Goal: Task Accomplishment & Management: Complete application form

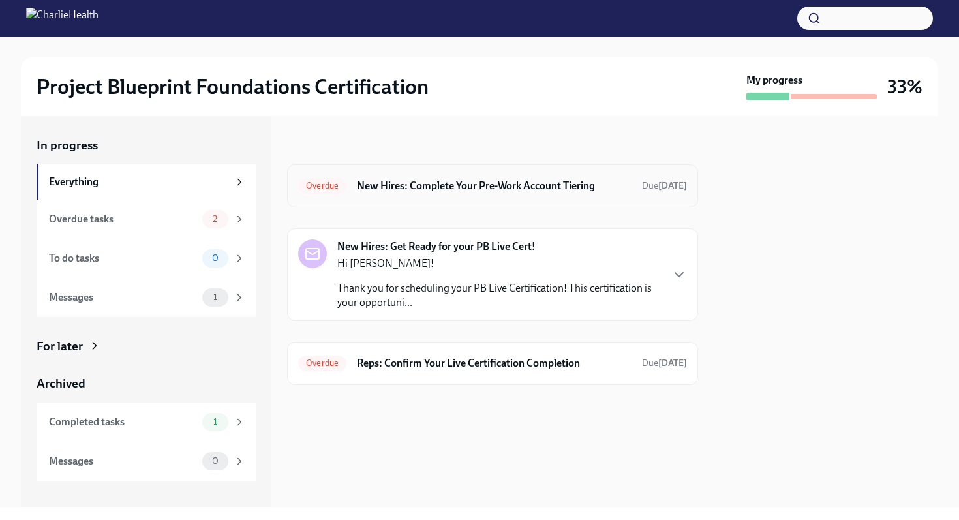
click at [410, 181] on h6 "New Hires: Complete Your Pre-Work Account Tiering" at bounding box center [494, 186] width 275 height 14
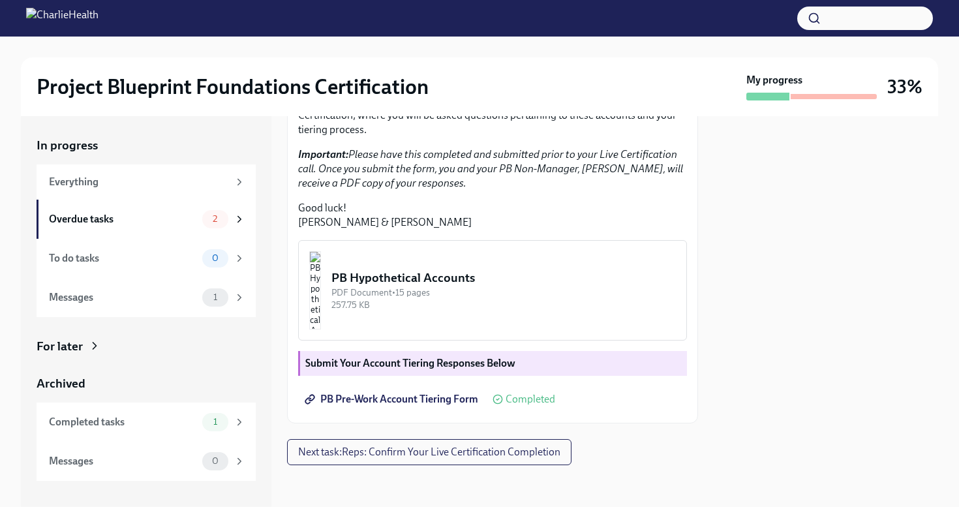
scroll to position [364, 0]
click at [413, 444] on button "Next task : Reps: Confirm Your Live Certification Completion" at bounding box center [429, 452] width 285 height 26
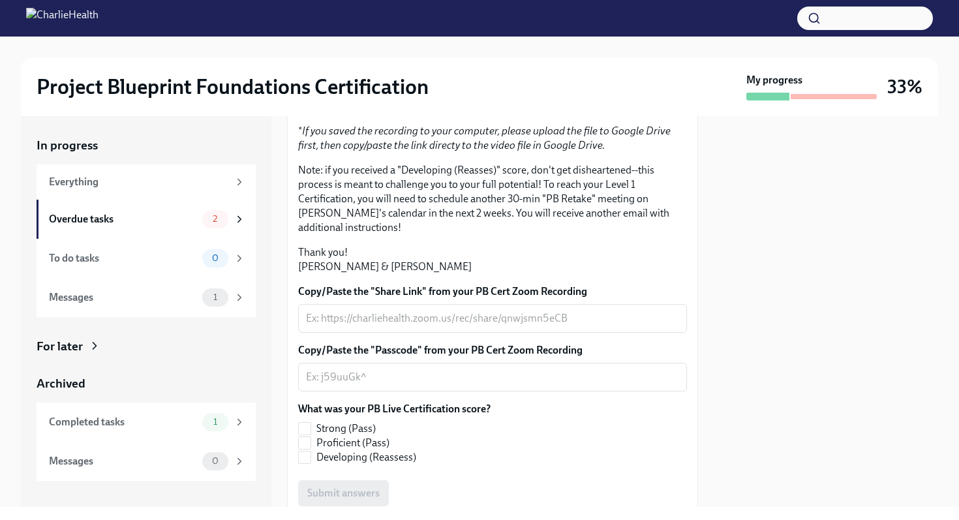
scroll to position [284, 0]
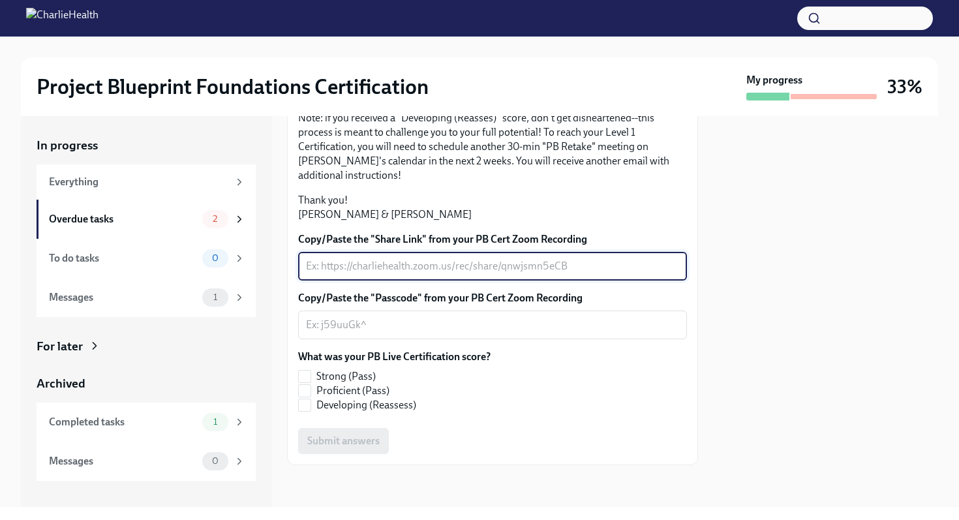
click at [369, 274] on textarea "Copy/Paste the "Share Link" from your PB Cert Zoom Recording" at bounding box center [492, 266] width 373 height 16
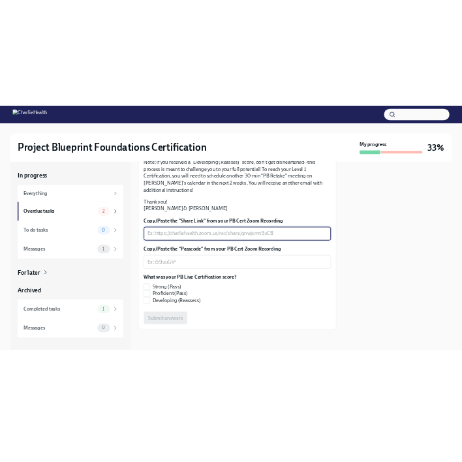
scroll to position [333, 0]
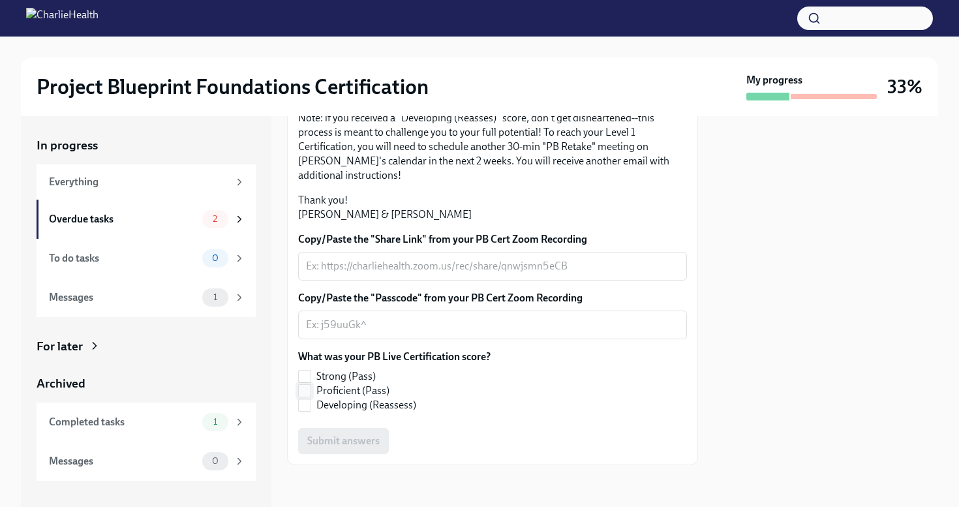
click at [308, 391] on input "Proficient (Pass)" at bounding box center [305, 391] width 12 height 12
checkbox input "true"
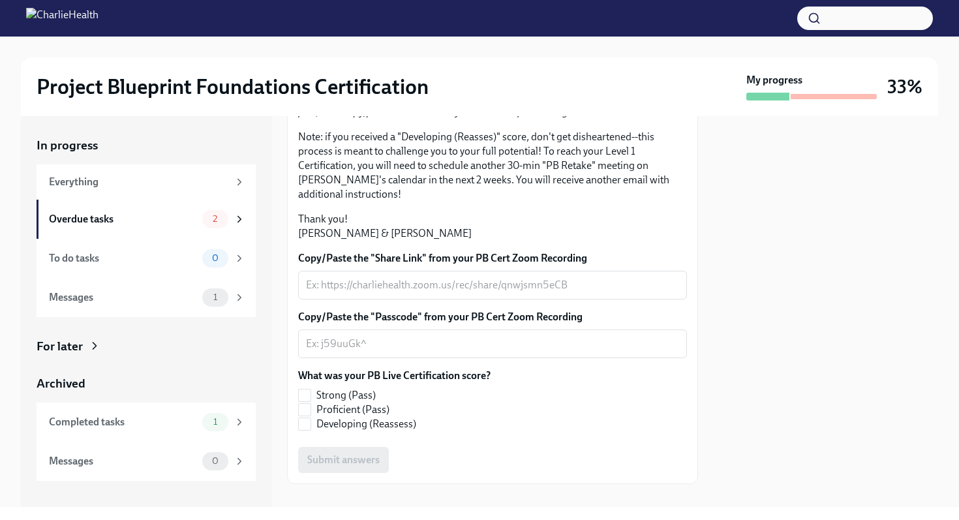
scroll to position [213, 0]
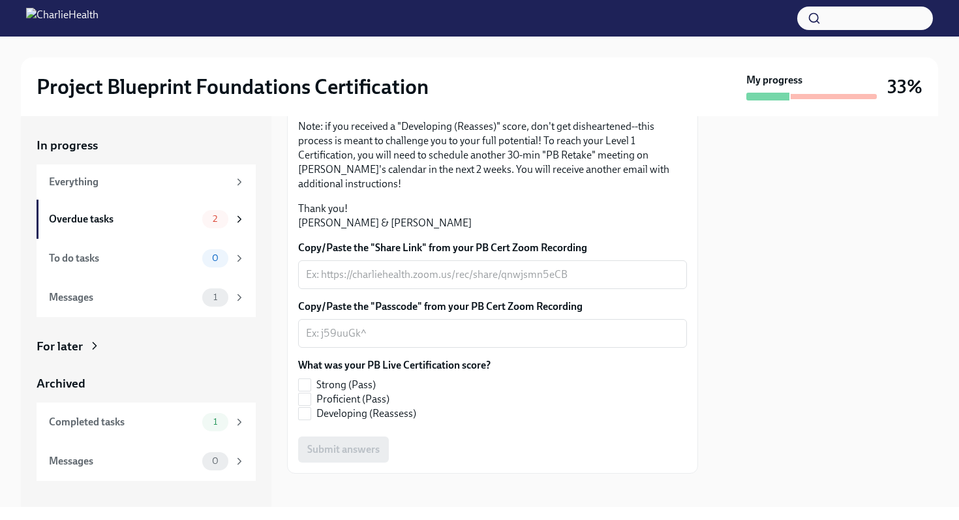
click at [410, 289] on div "x ​" at bounding box center [492, 274] width 389 height 29
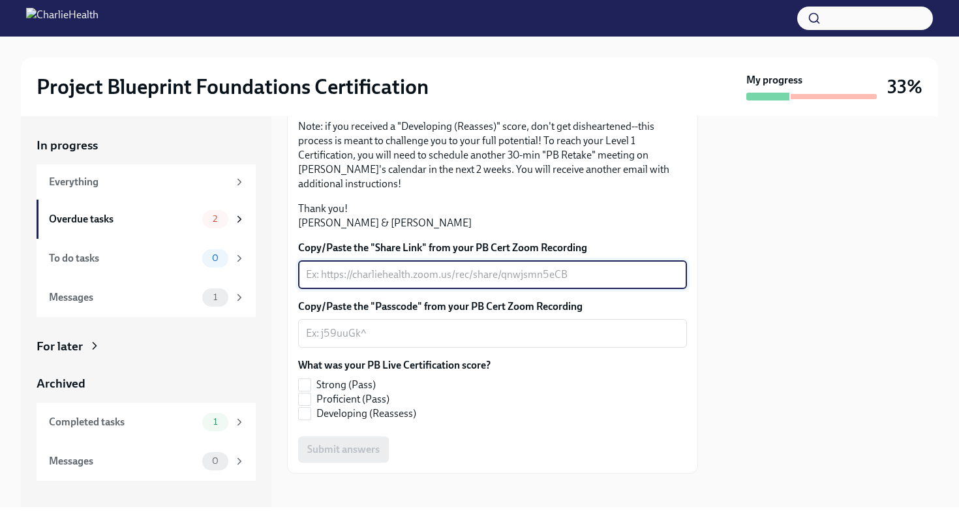
paste textarea "https://drive.google.com/file/d/12WJQ1o4y5CcoliYa79ogQUgm1gu_wsGt/view?usp=driv…"
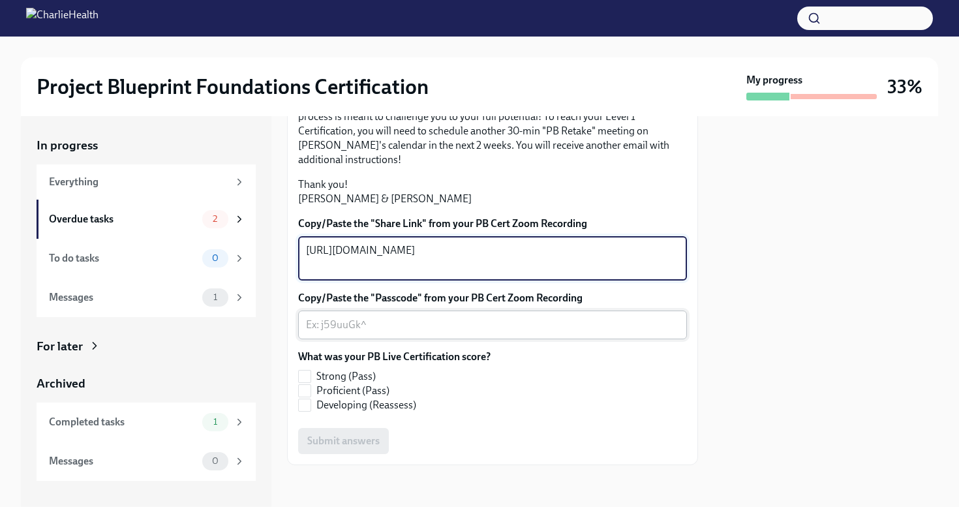
scroll to position [338, 0]
type textarea "https://drive.google.com/file/d/12WJQ1o4y5CcoliYa79ogQUgm1gu_wsGt/view?usp=driv…"
click at [307, 397] on input "Proficient (Pass)" at bounding box center [305, 391] width 12 height 12
checkbox input "true"
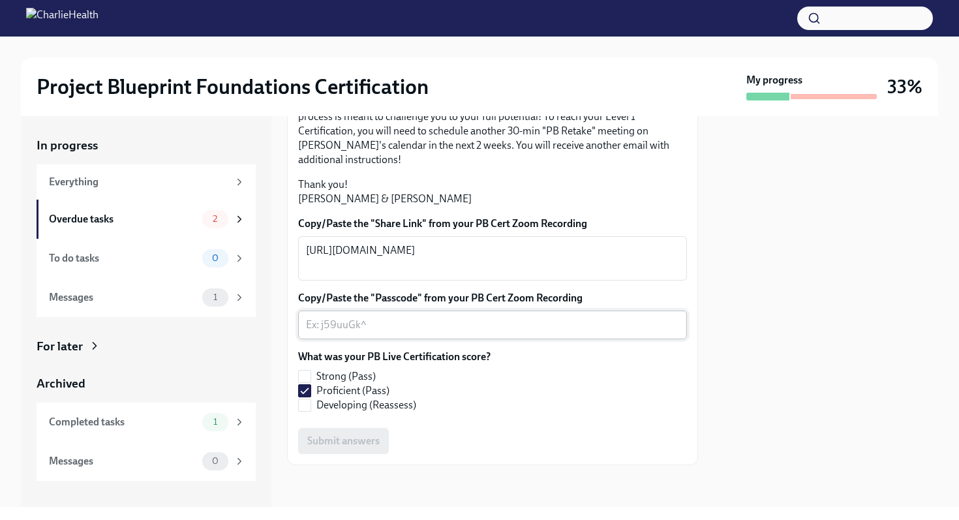
click at [327, 327] on div "x ​" at bounding box center [492, 325] width 389 height 29
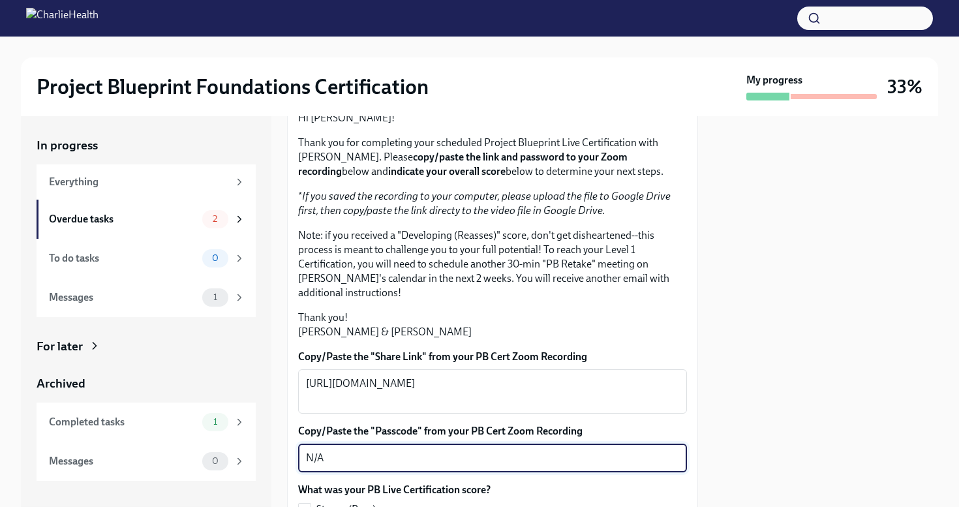
scroll to position [348, 0]
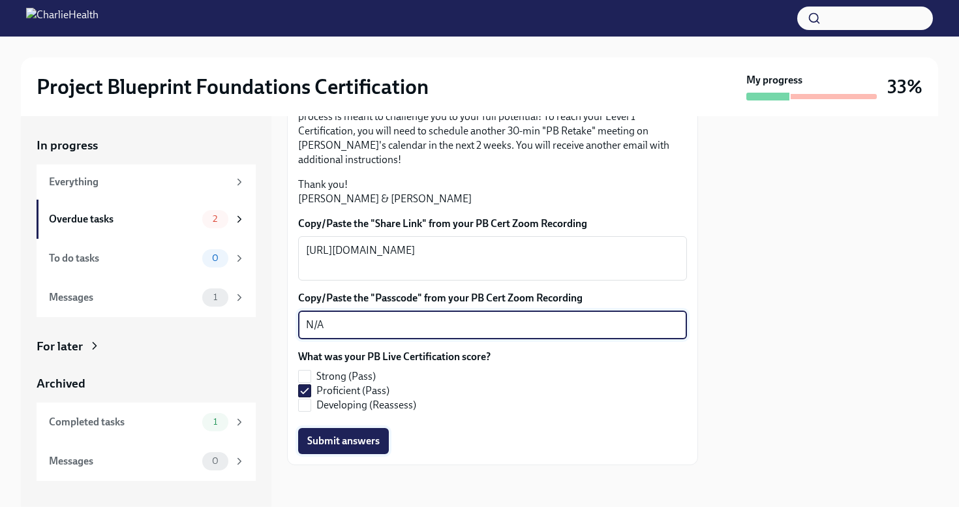
type textarea "N/A"
click at [363, 442] on span "Submit answers" at bounding box center [343, 441] width 72 height 13
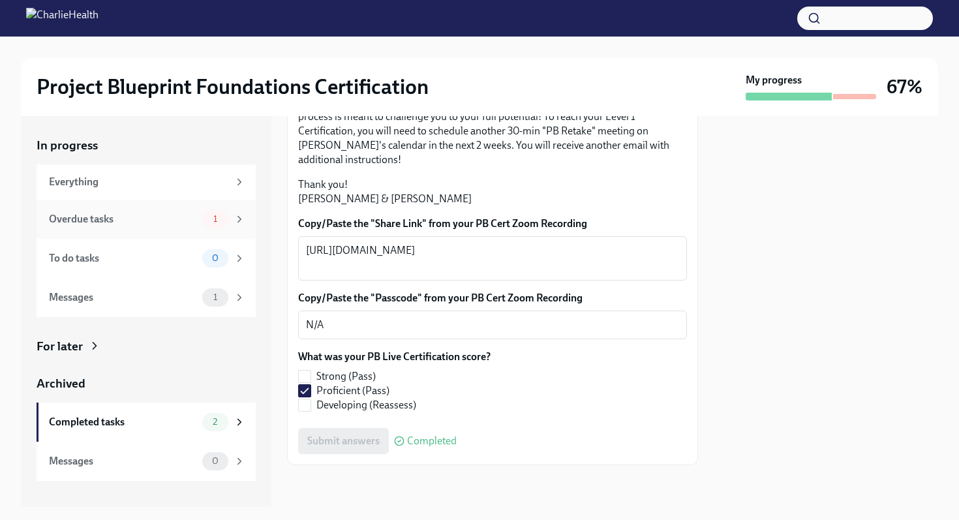
click at [80, 224] on div "Overdue tasks" at bounding box center [123, 219] width 148 height 14
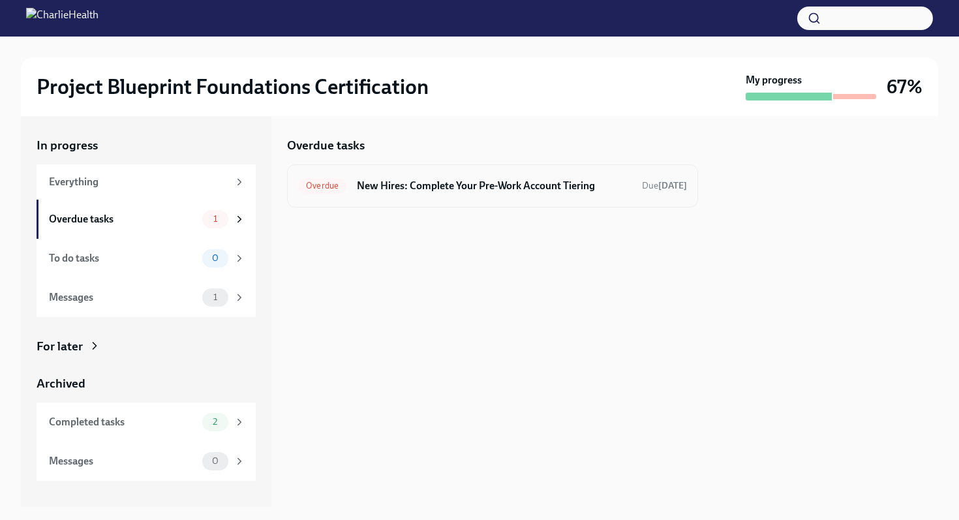
click at [453, 190] on h6 "New Hires: Complete Your Pre-Work Account Tiering" at bounding box center [494, 186] width 275 height 14
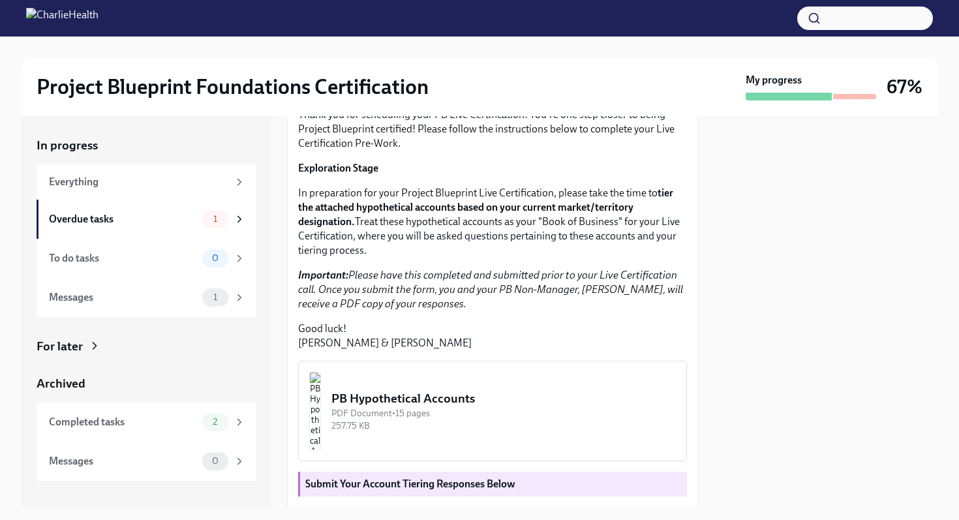
scroll to position [322, 0]
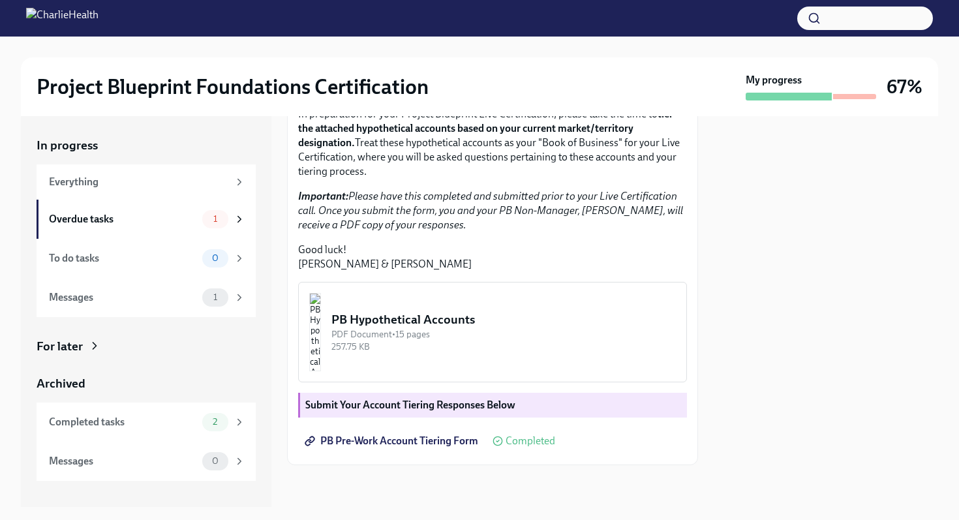
click at [482, 343] on div "257.75 KB" at bounding box center [503, 347] width 345 height 12
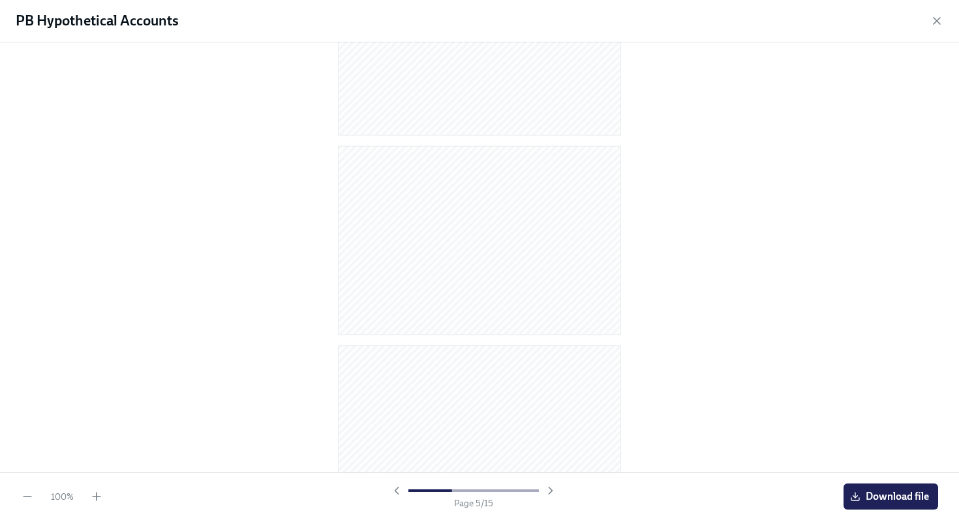
scroll to position [0, 0]
click at [935, 20] on icon "button" at bounding box center [937, 21] width 7 height 7
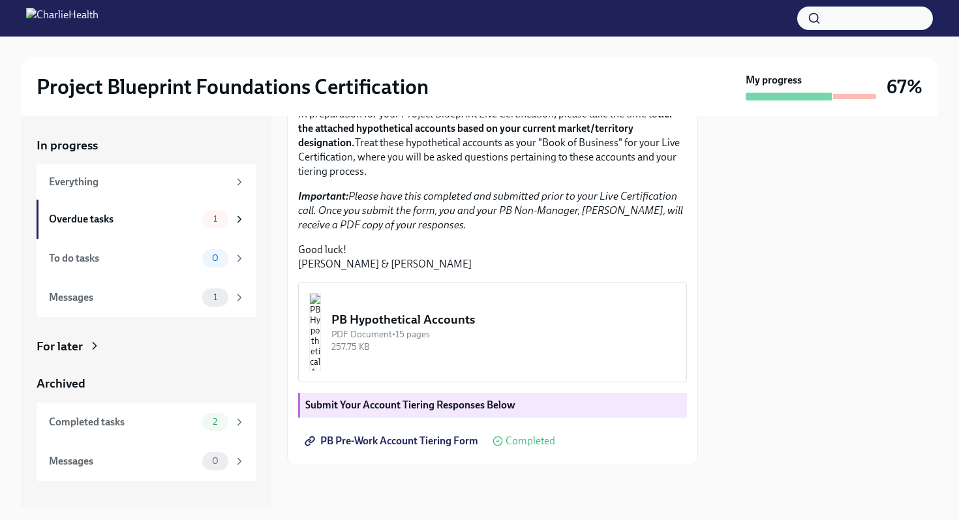
scroll to position [322, 0]
click at [832, 99] on div at bounding box center [811, 97] width 131 height 8
click at [172, 426] on div "Completed tasks" at bounding box center [123, 422] width 148 height 14
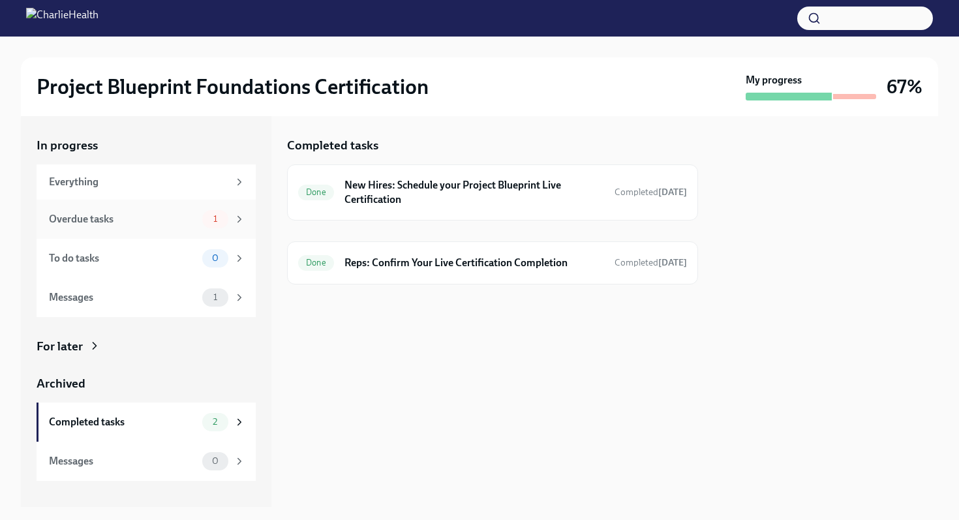
click at [162, 217] on div "Overdue tasks" at bounding box center [123, 219] width 148 height 14
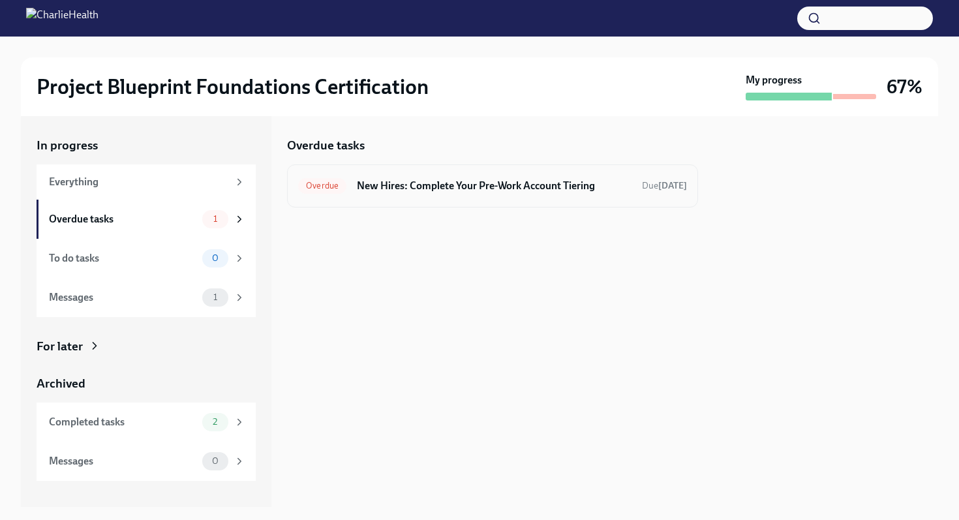
click at [384, 180] on h6 "New Hires: Complete Your Pre-Work Account Tiering" at bounding box center [494, 186] width 275 height 14
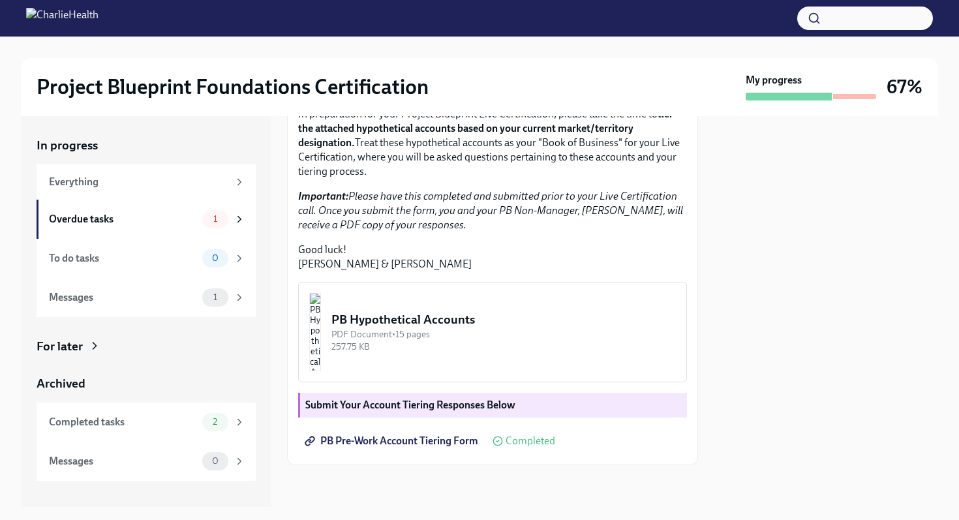
scroll to position [322, 0]
click at [513, 451] on div "PB Pre-Work Account Tiering Form Completed" at bounding box center [426, 441] width 257 height 26
click at [469, 439] on span "PB Pre-Work Account Tiering Form" at bounding box center [392, 441] width 171 height 13
click at [394, 410] on strong "Submit Your Account Tiering Responses Below" at bounding box center [410, 405] width 210 height 12
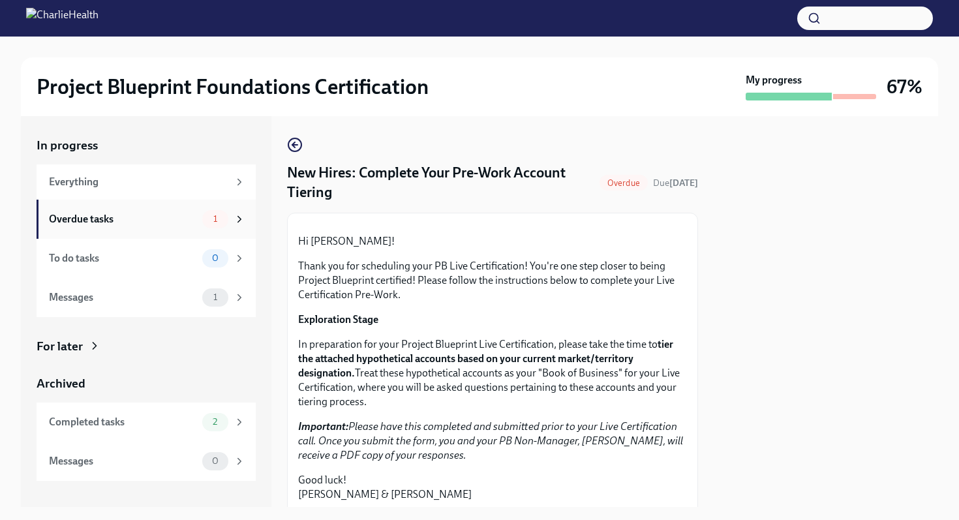
click at [158, 223] on div "Overdue tasks" at bounding box center [123, 219] width 148 height 14
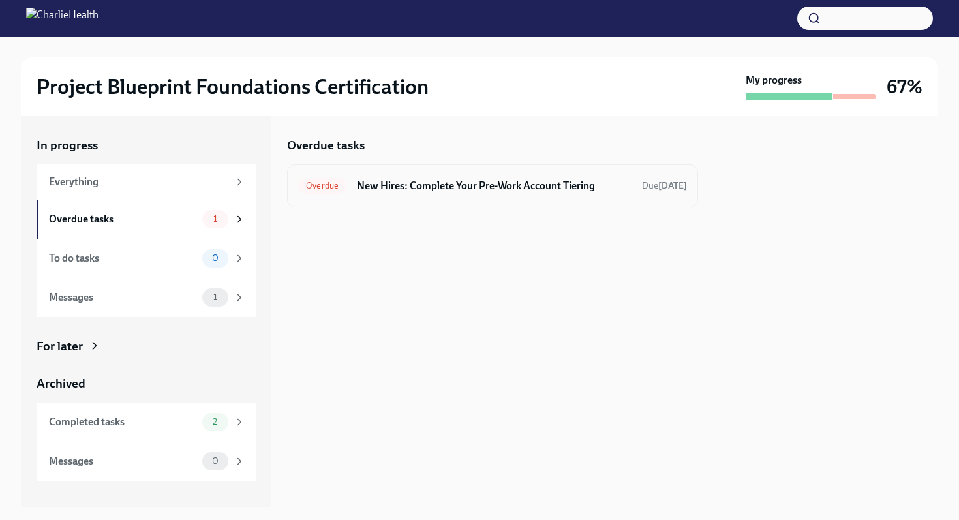
click at [482, 187] on h6 "New Hires: Complete Your Pre-Work Account Tiering" at bounding box center [494, 186] width 275 height 14
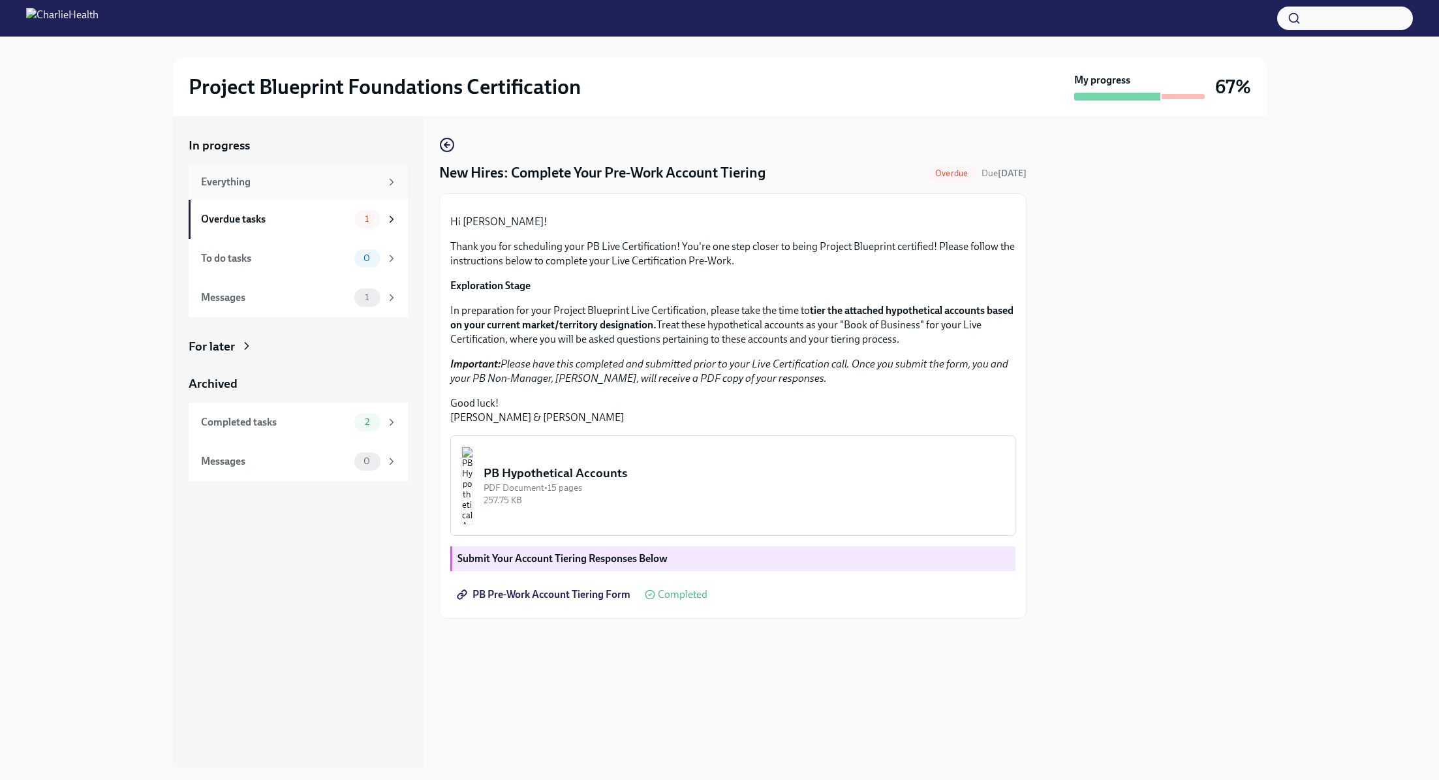
click at [217, 181] on div "Everything" at bounding box center [290, 182] width 179 height 14
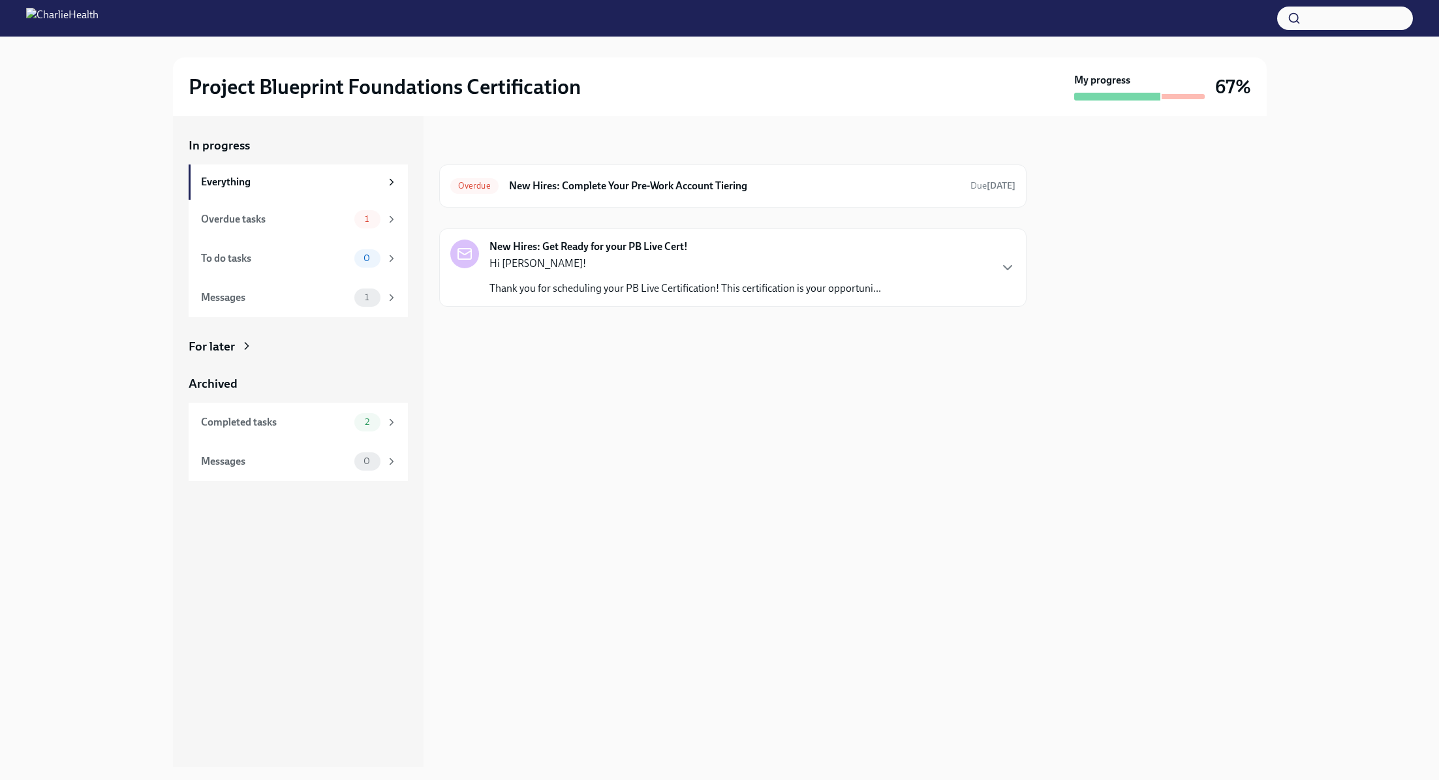
click at [955, 265] on div "New Hires: Get Ready for your PB Live Cert! Hi Devan! Thank you for scheduling …" at bounding box center [732, 267] width 565 height 56
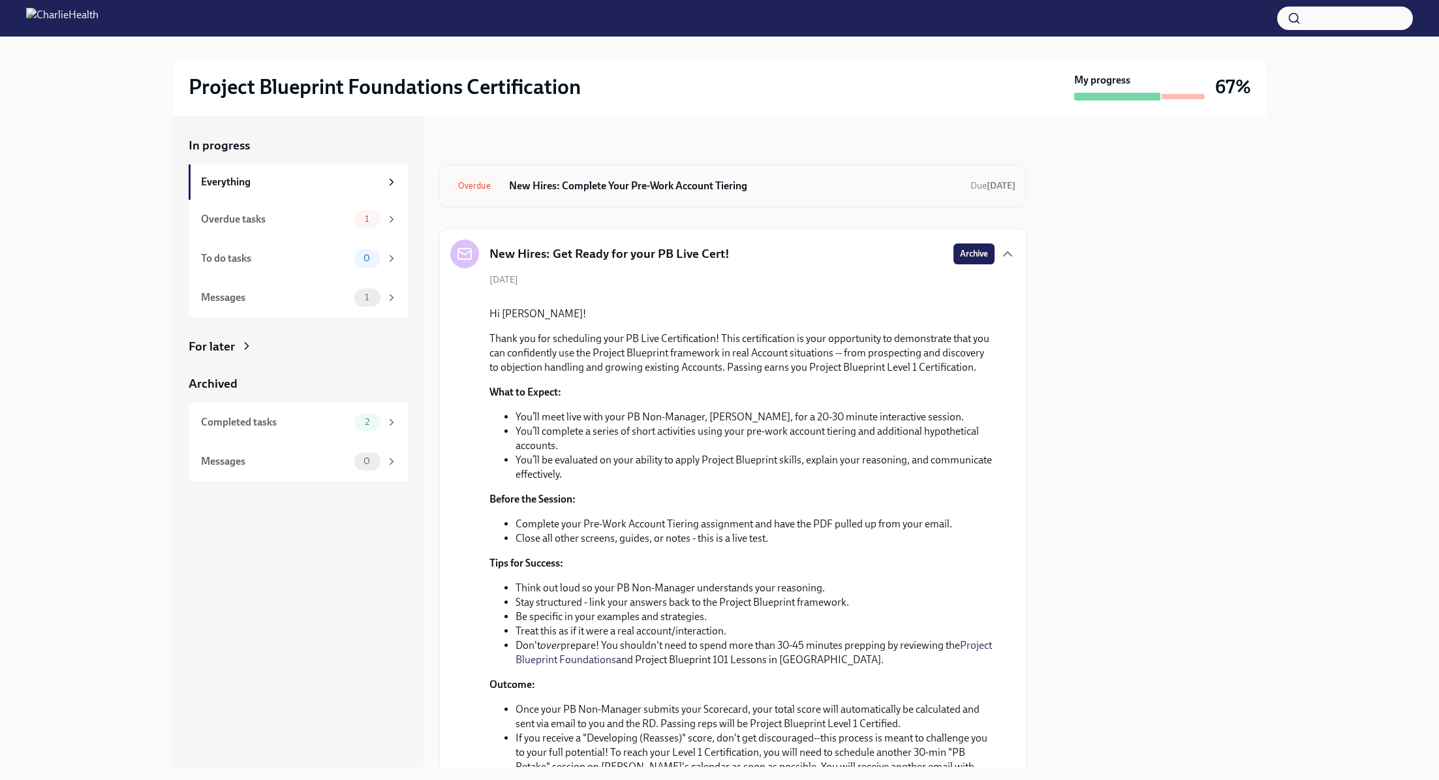
click at [855, 194] on div "Overdue New Hires: Complete Your Pre-Work Account Tiering Due Sep 8th" at bounding box center [732, 186] width 565 height 21
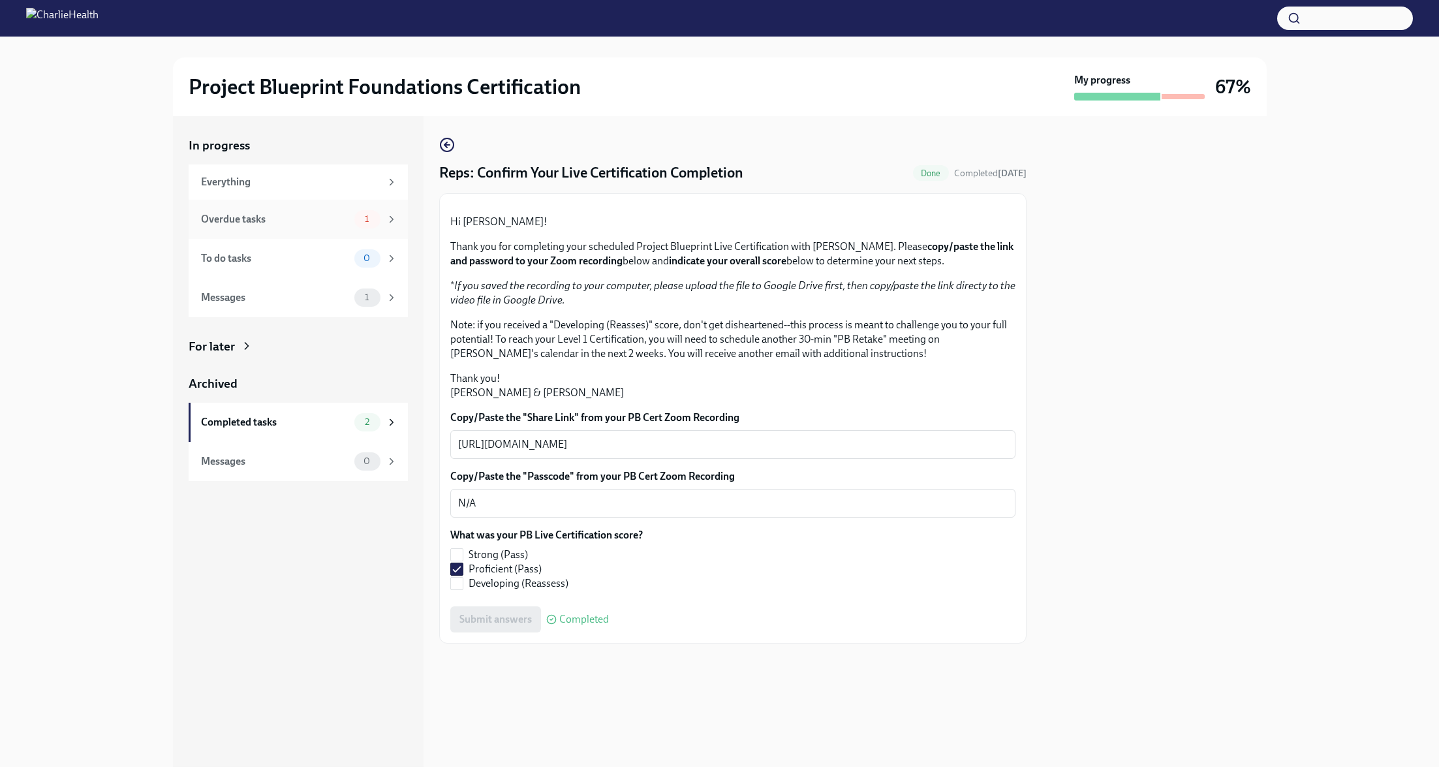
click at [342, 225] on div "Overdue tasks" at bounding box center [275, 219] width 148 height 14
